Goal: Check status

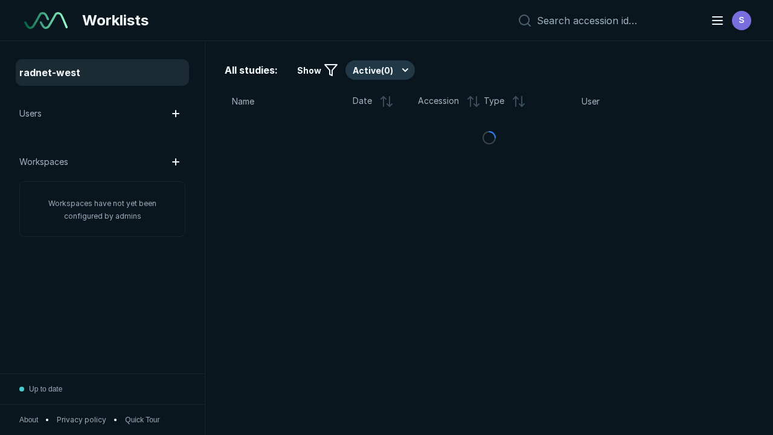
scroll to position [3299, 5033]
